Goal: Task Accomplishment & Management: Manage account settings

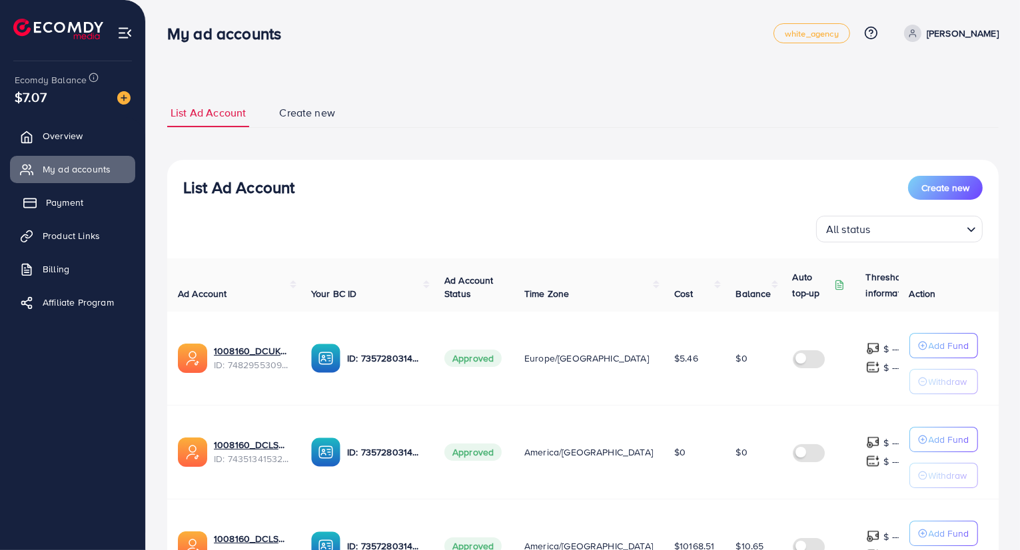
drag, startPoint x: 74, startPoint y: 209, endPoint x: 82, endPoint y: 197, distance: 14.4
click at [75, 209] on span "Payment" at bounding box center [64, 202] width 37 height 13
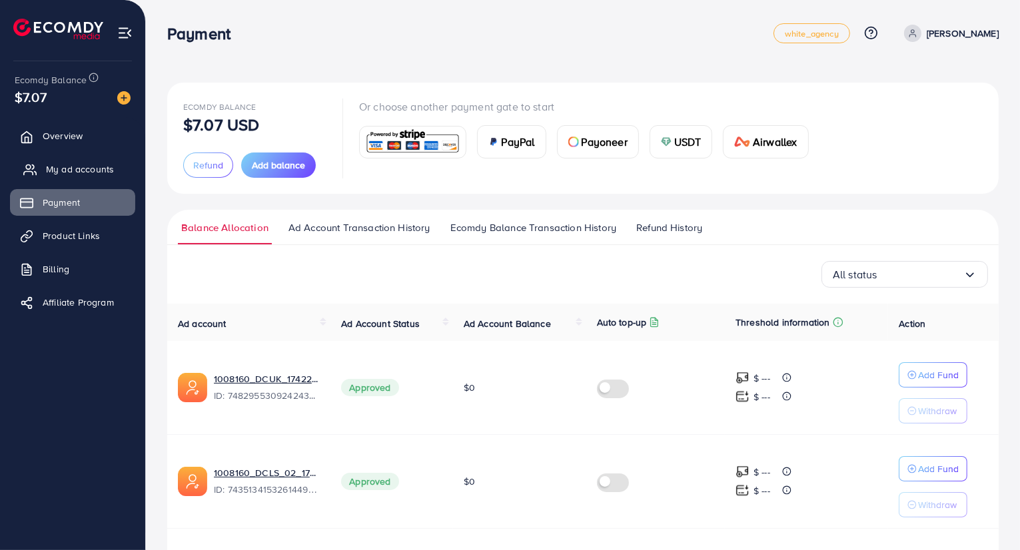
click at [86, 163] on span "My ad accounts" at bounding box center [80, 169] width 68 height 13
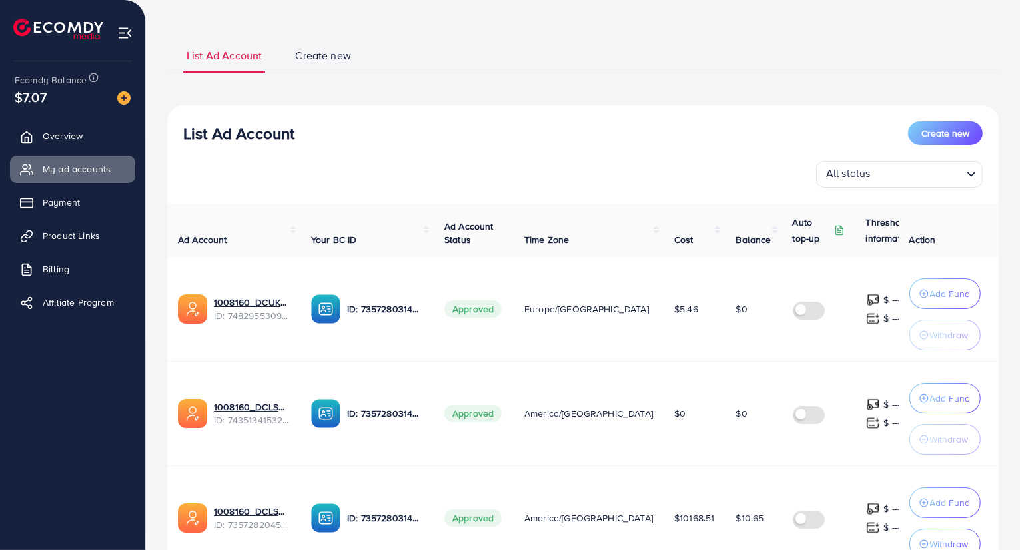
scroll to position [176, 0]
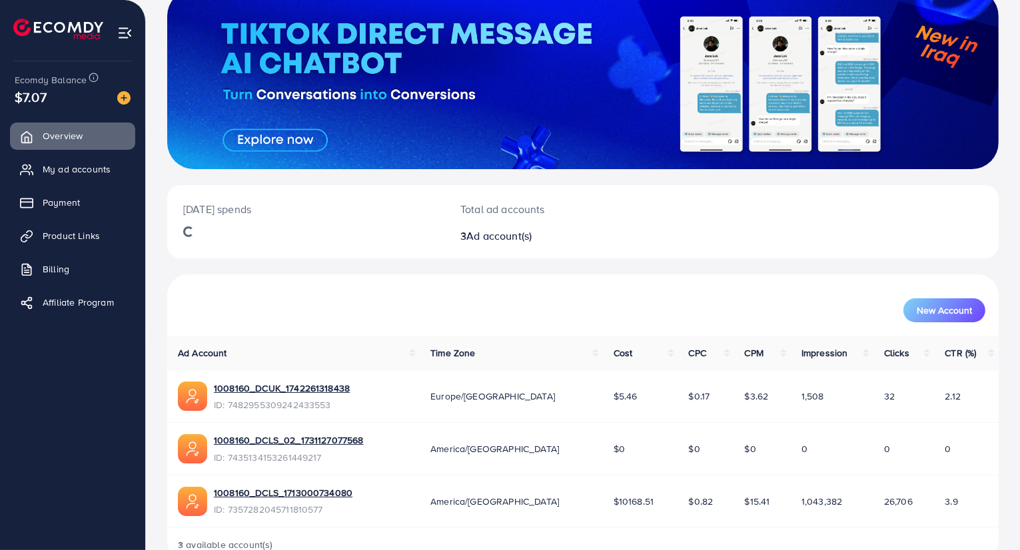
scroll to position [127, 0]
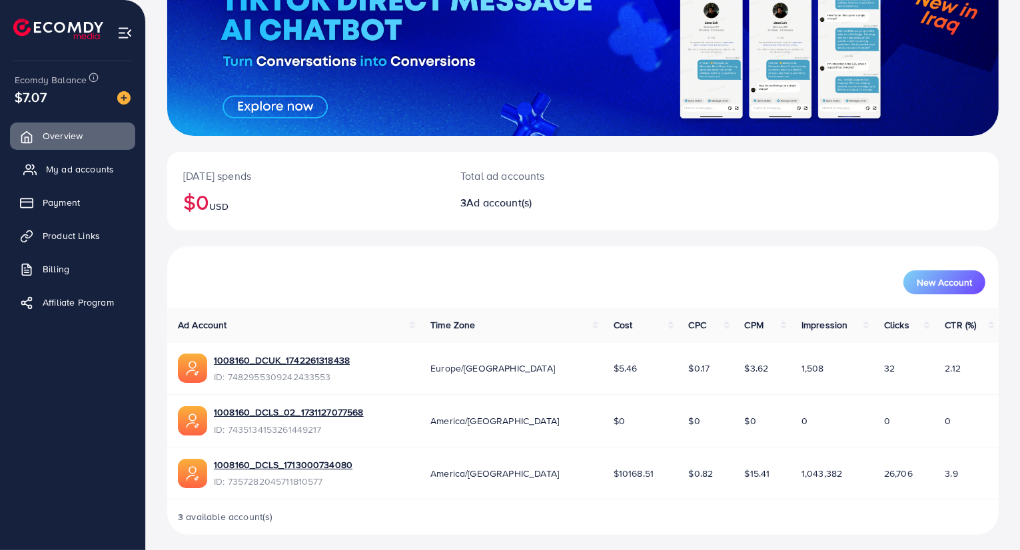
click at [76, 169] on span "My ad accounts" at bounding box center [80, 169] width 68 height 13
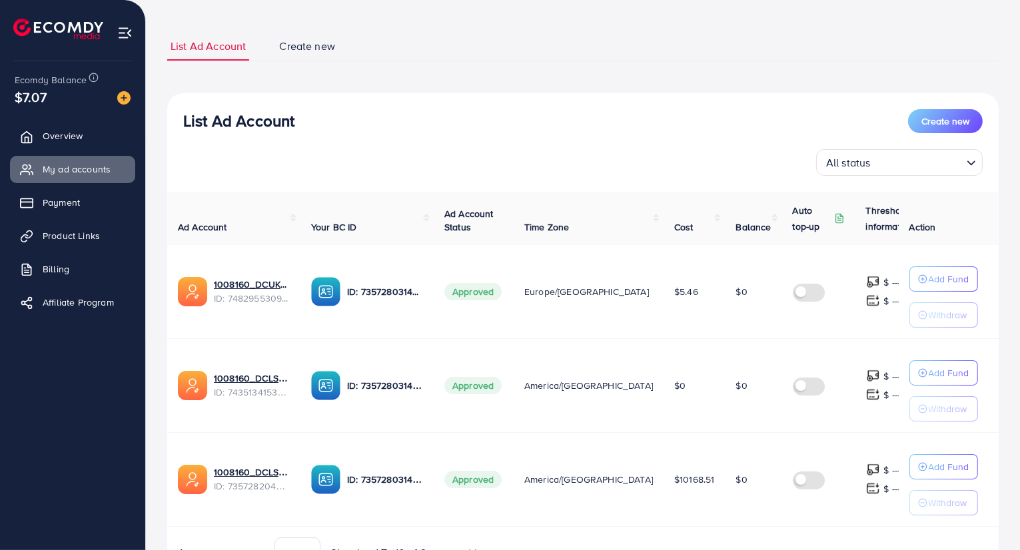
scroll to position [133, 0]
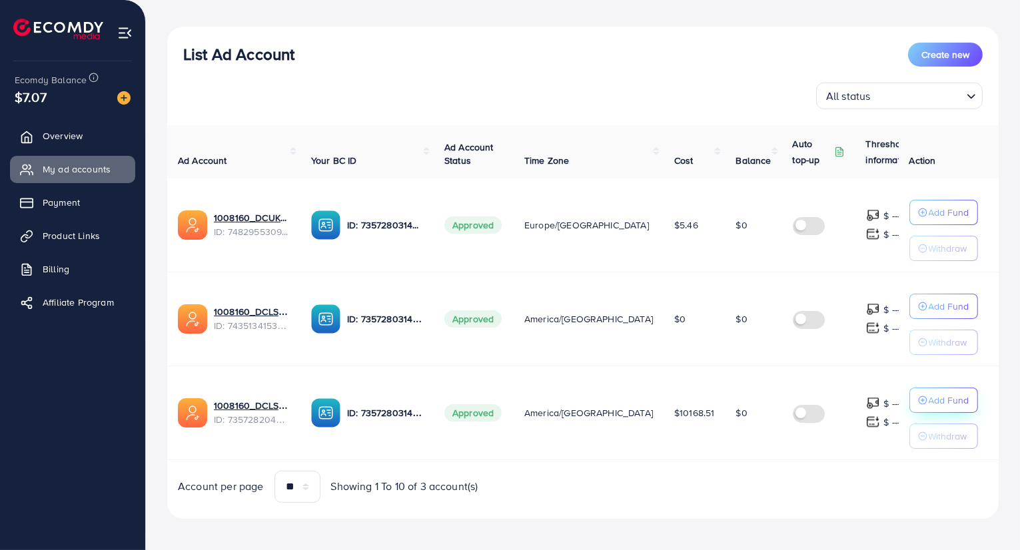
click at [953, 398] on p "Add Fund" at bounding box center [949, 401] width 41 height 16
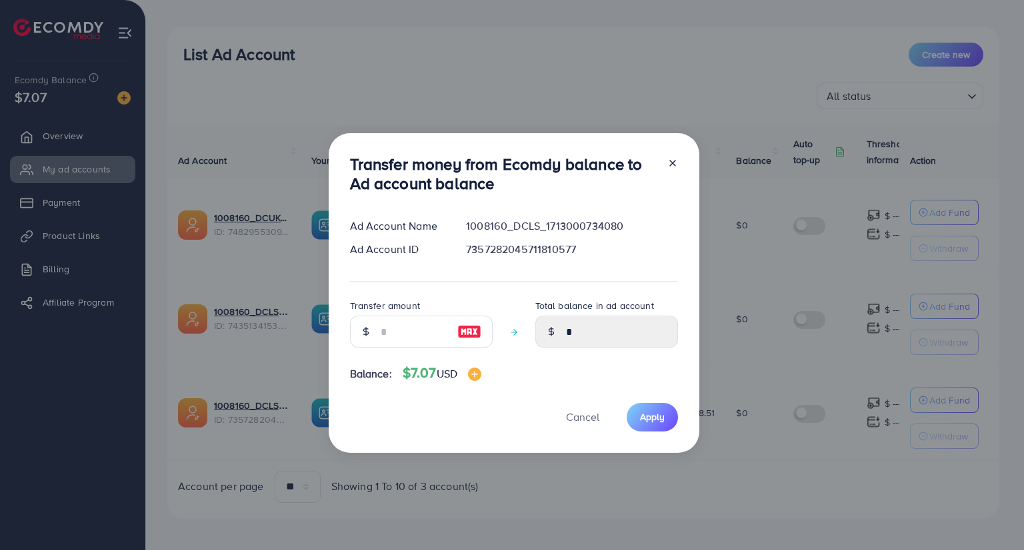
click at [466, 328] on img at bounding box center [469, 332] width 24 height 16
type input "*"
type input "****"
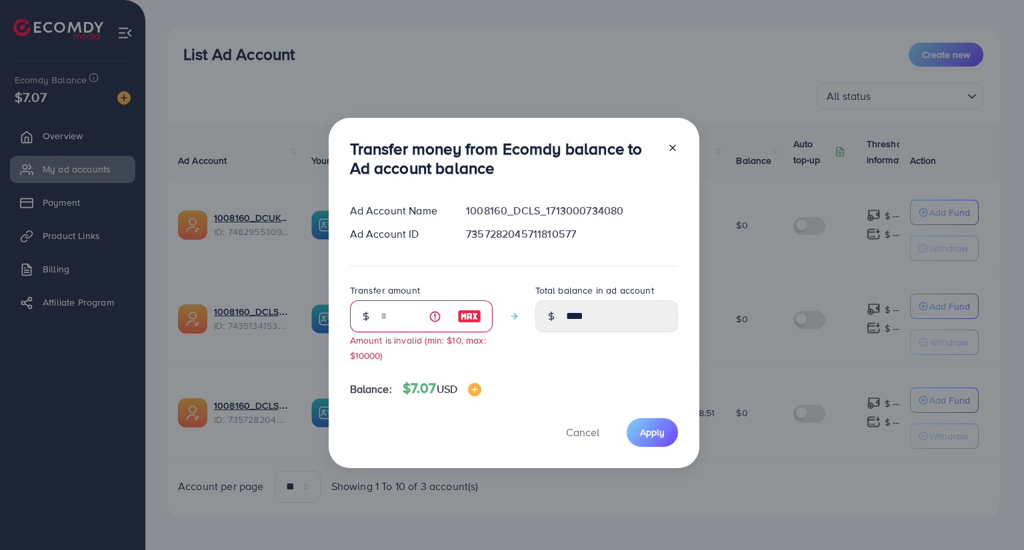
drag, startPoint x: 658, startPoint y: 434, endPoint x: 525, endPoint y: 377, distance: 145.1
click at [524, 378] on div "Transfer money from Ecomdy balance to Ad account balance Ad Account Name 100816…" at bounding box center [514, 293] width 371 height 351
click at [526, 374] on div "Transfer amount * Amount is invalid (min: $10, max: $10000) Total balance in ad…" at bounding box center [514, 328] width 328 height 91
click at [667, 151] on icon at bounding box center [672, 148] width 11 height 11
type input "*"
